Goal: Find specific page/section: Find specific page/section

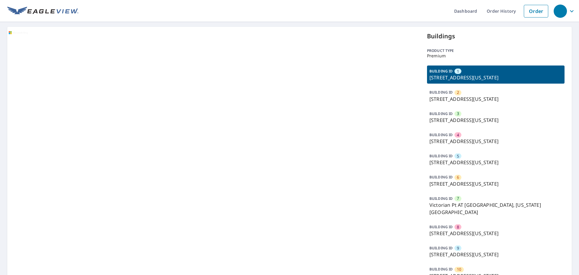
click at [474, 73] on div "BUILDING ID 1 [STREET_ADDRESS][US_STATE]" at bounding box center [495, 74] width 137 height 18
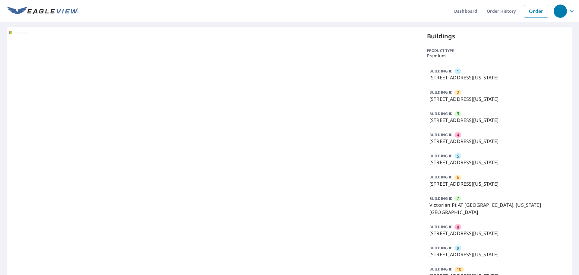
click at [478, 105] on div "BUILDING ID 1 [STREET_ADDRESS][US_STATE] BUILDING ID 2 [STREET_ADDRESS][US_STAT…" at bounding box center [495, 183] width 137 height 237
click at [482, 99] on p "[STREET_ADDRESS][US_STATE]" at bounding box center [495, 98] width 133 height 7
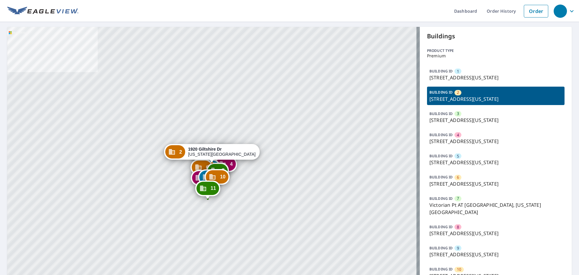
click at [482, 99] on p "[STREET_ADDRESS][US_STATE]" at bounding box center [495, 98] width 133 height 7
